Goal: Information Seeking & Learning: Learn about a topic

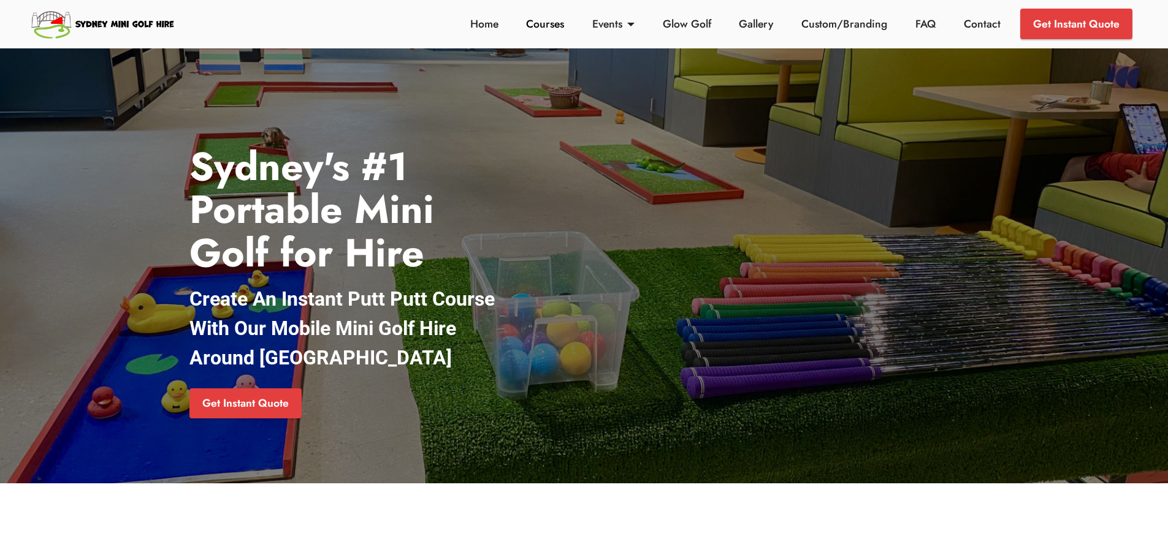
click at [548, 28] on link "Courses" at bounding box center [545, 24] width 45 height 16
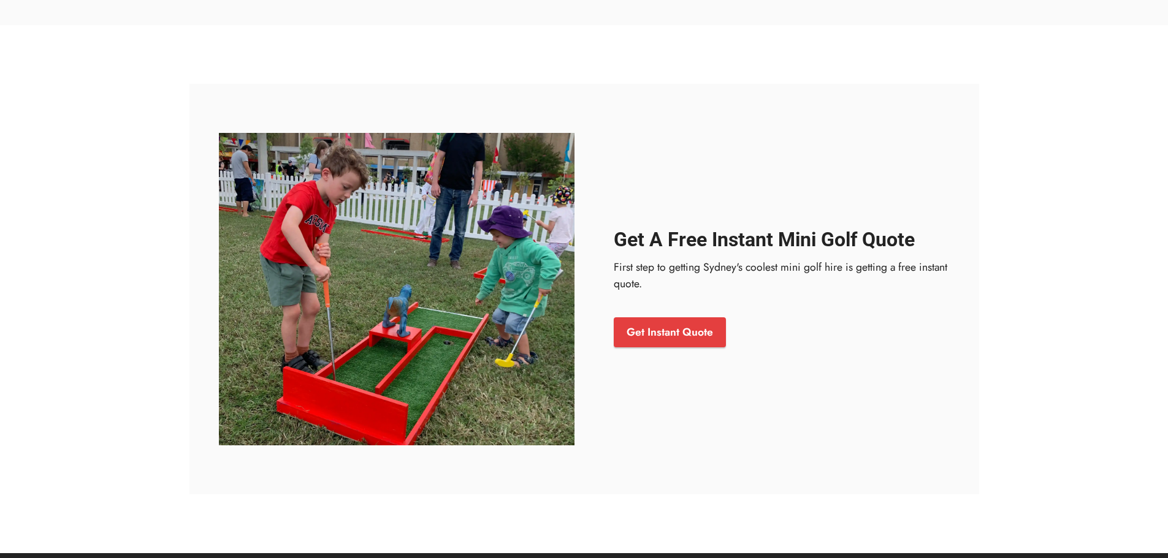
scroll to position [5264, 0]
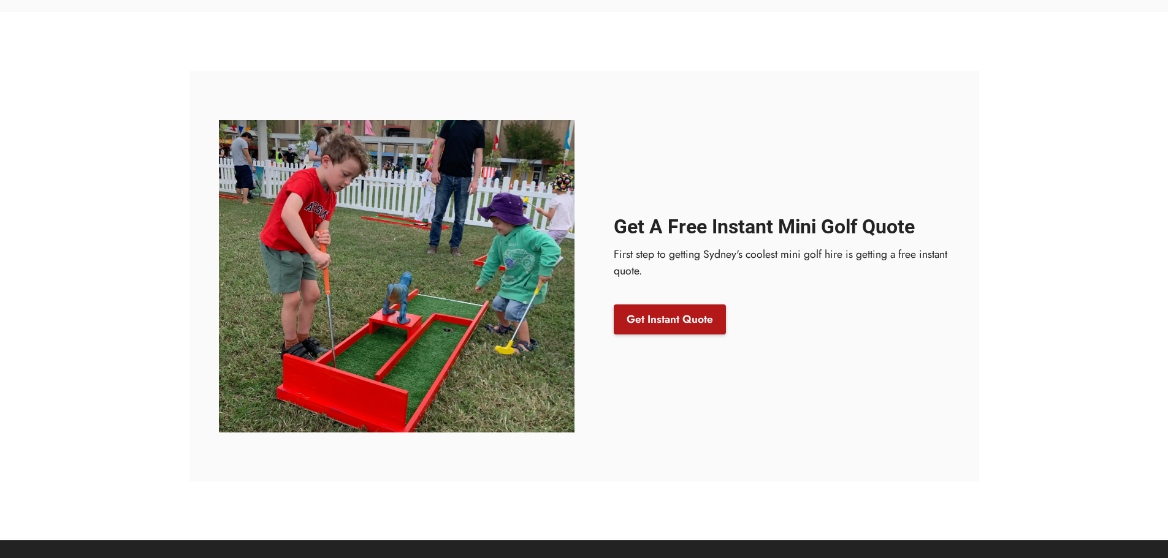
click at [668, 312] on link "Get Instant Quote" at bounding box center [670, 320] width 112 height 31
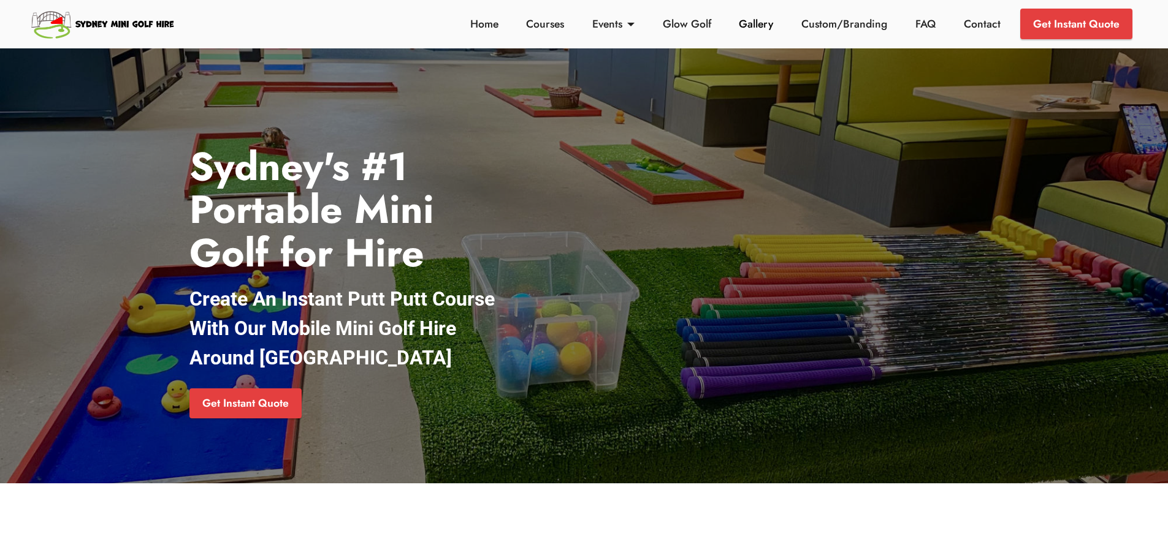
click at [757, 20] on link "Gallery" at bounding box center [756, 24] width 41 height 16
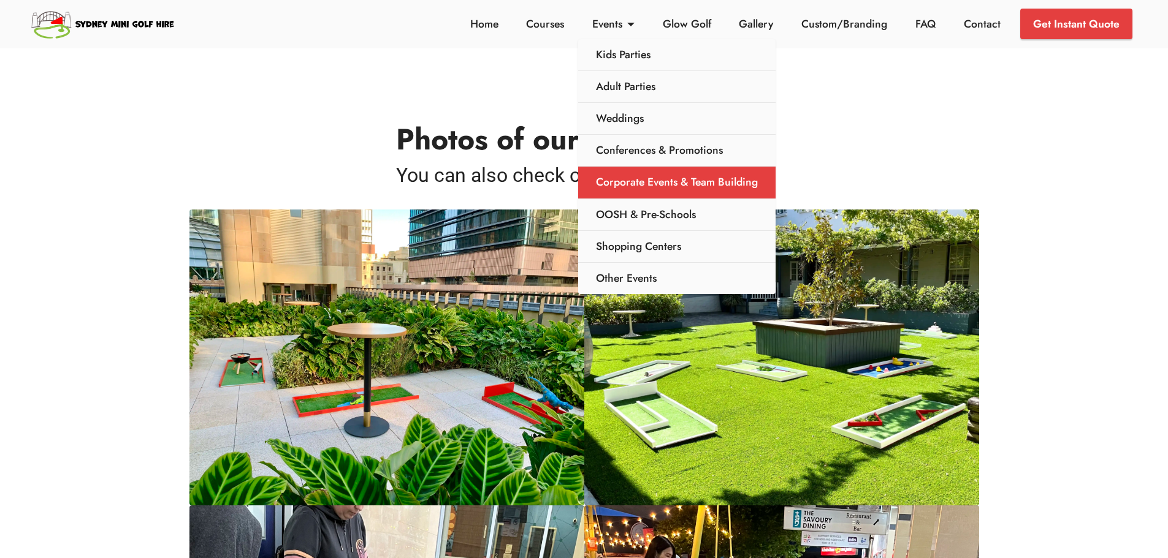
click at [639, 181] on link "Corporate Events & Team Building" at bounding box center [676, 183] width 197 height 32
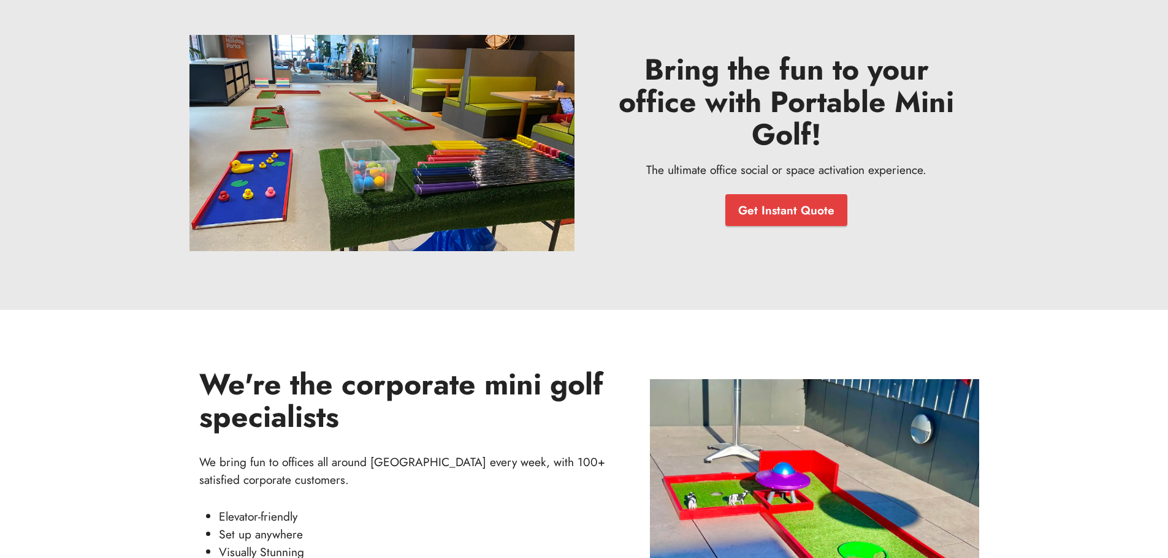
scroll to position [12, 0]
